Goal: Navigation & Orientation: Find specific page/section

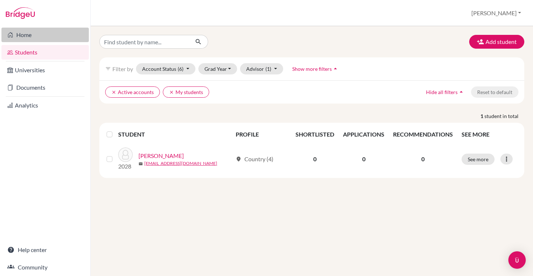
click at [28, 33] on link "Home" at bounding box center [44, 35] width 87 height 15
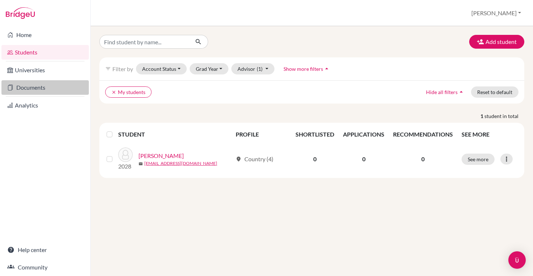
click at [37, 84] on link "Documents" at bounding box center [44, 87] width 87 height 15
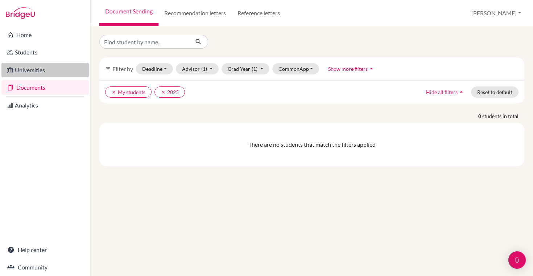
click at [42, 65] on link "Universities" at bounding box center [44, 70] width 87 height 15
